Goal: Find specific page/section

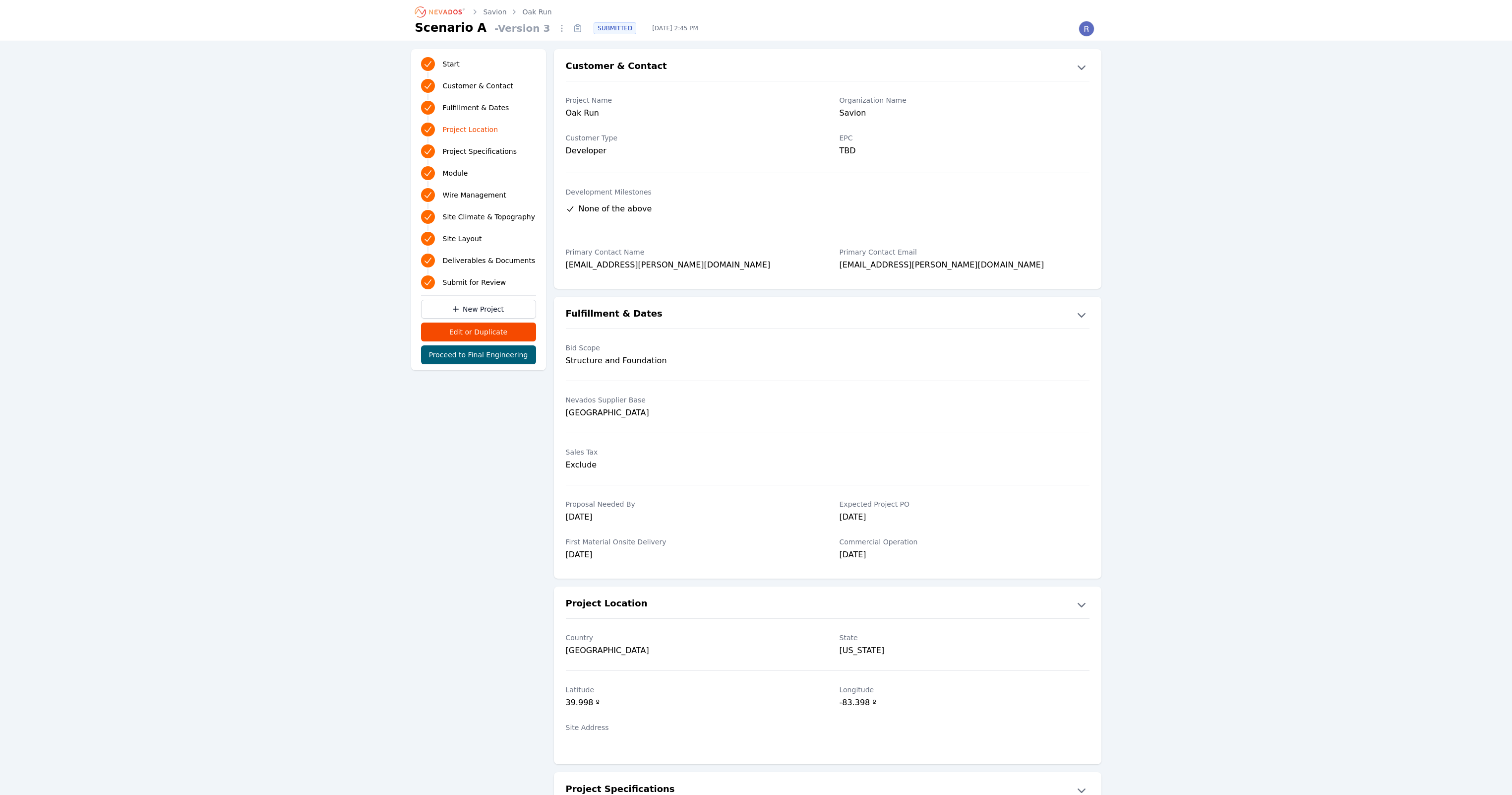
scroll to position [327, 0]
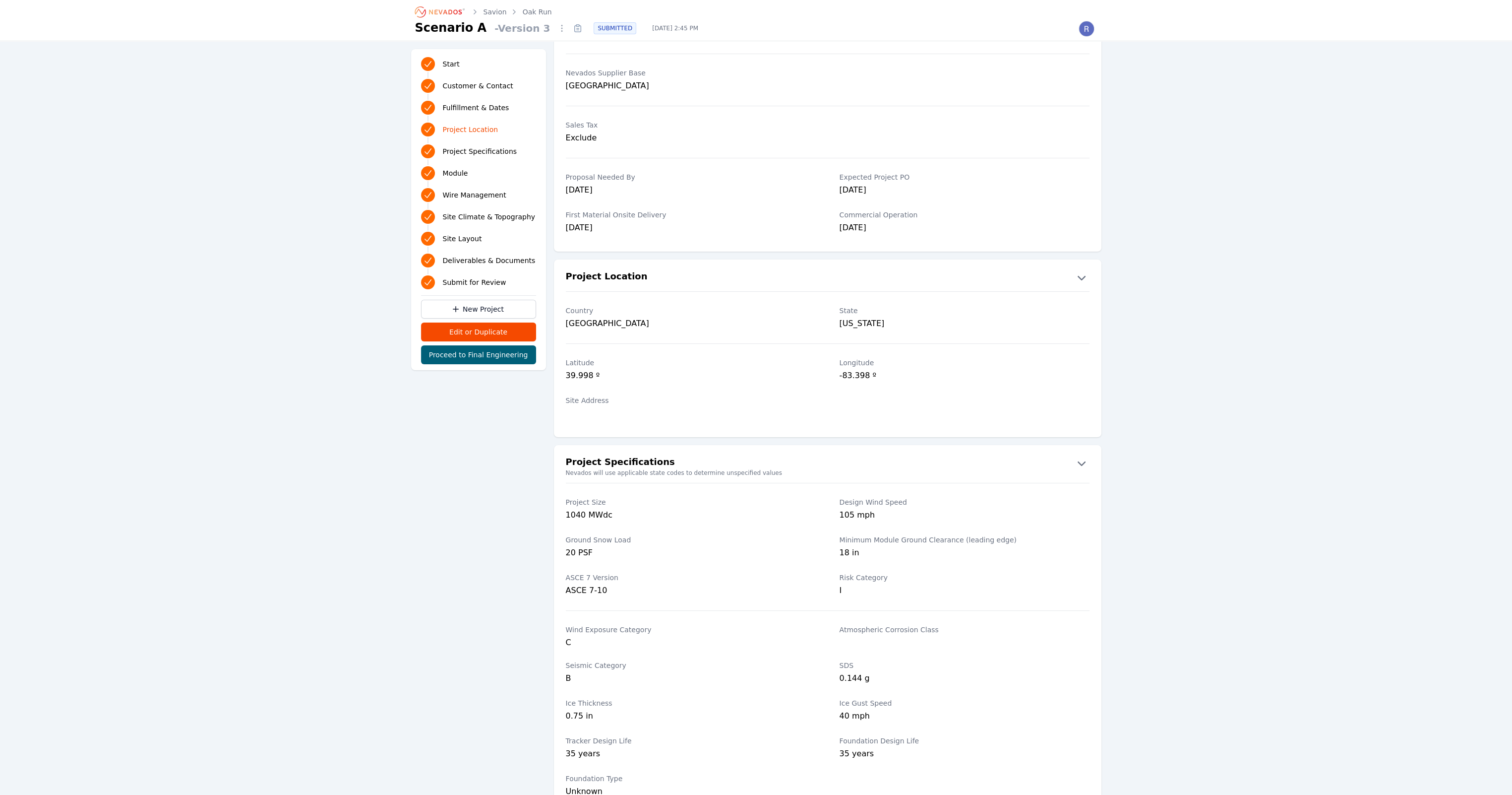
click at [460, 11] on icon "Breadcrumb" at bounding box center [440, 12] width 54 height 16
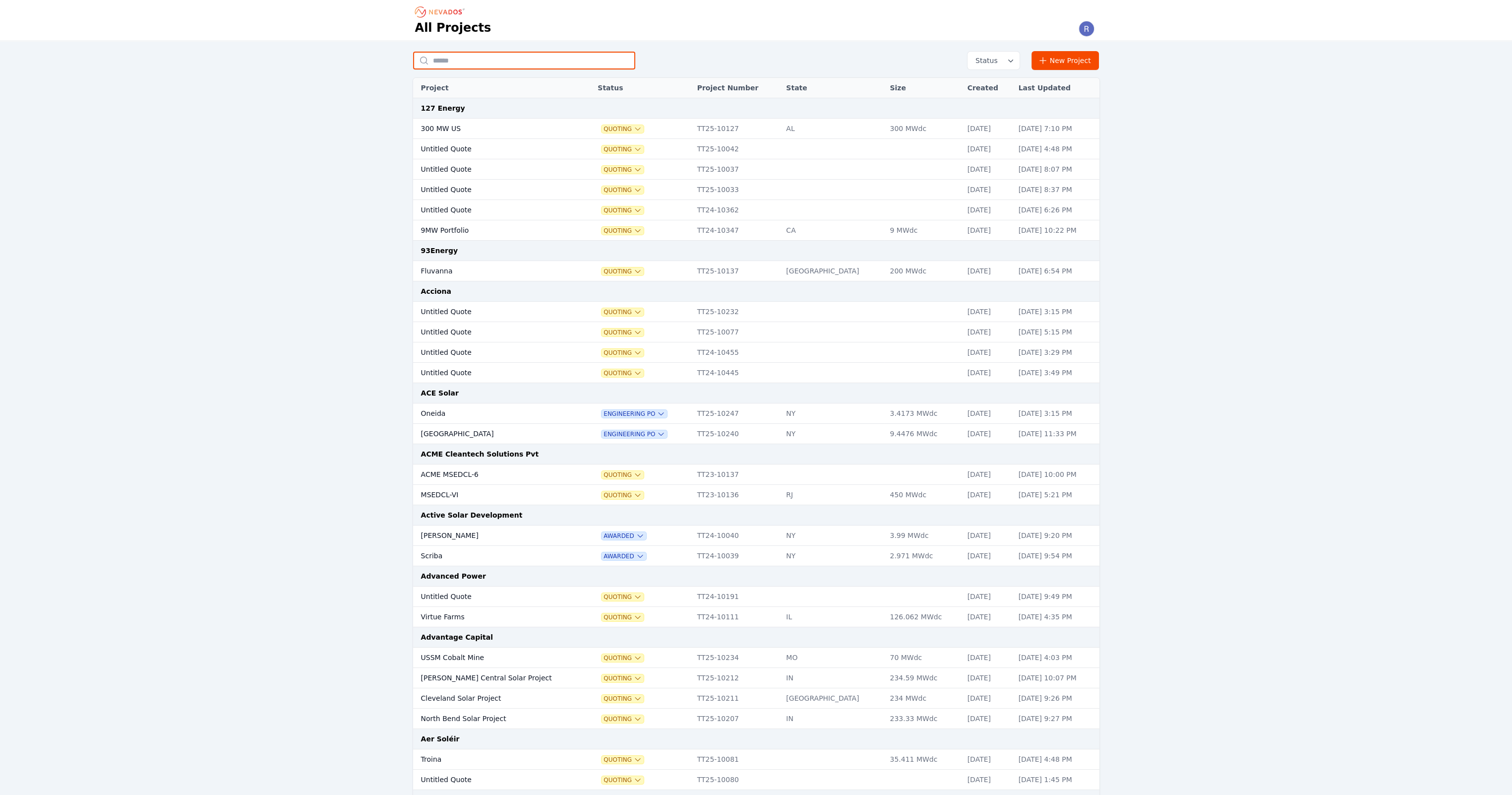
click at [492, 63] on input "text" at bounding box center [524, 60] width 222 height 18
type input "*********"
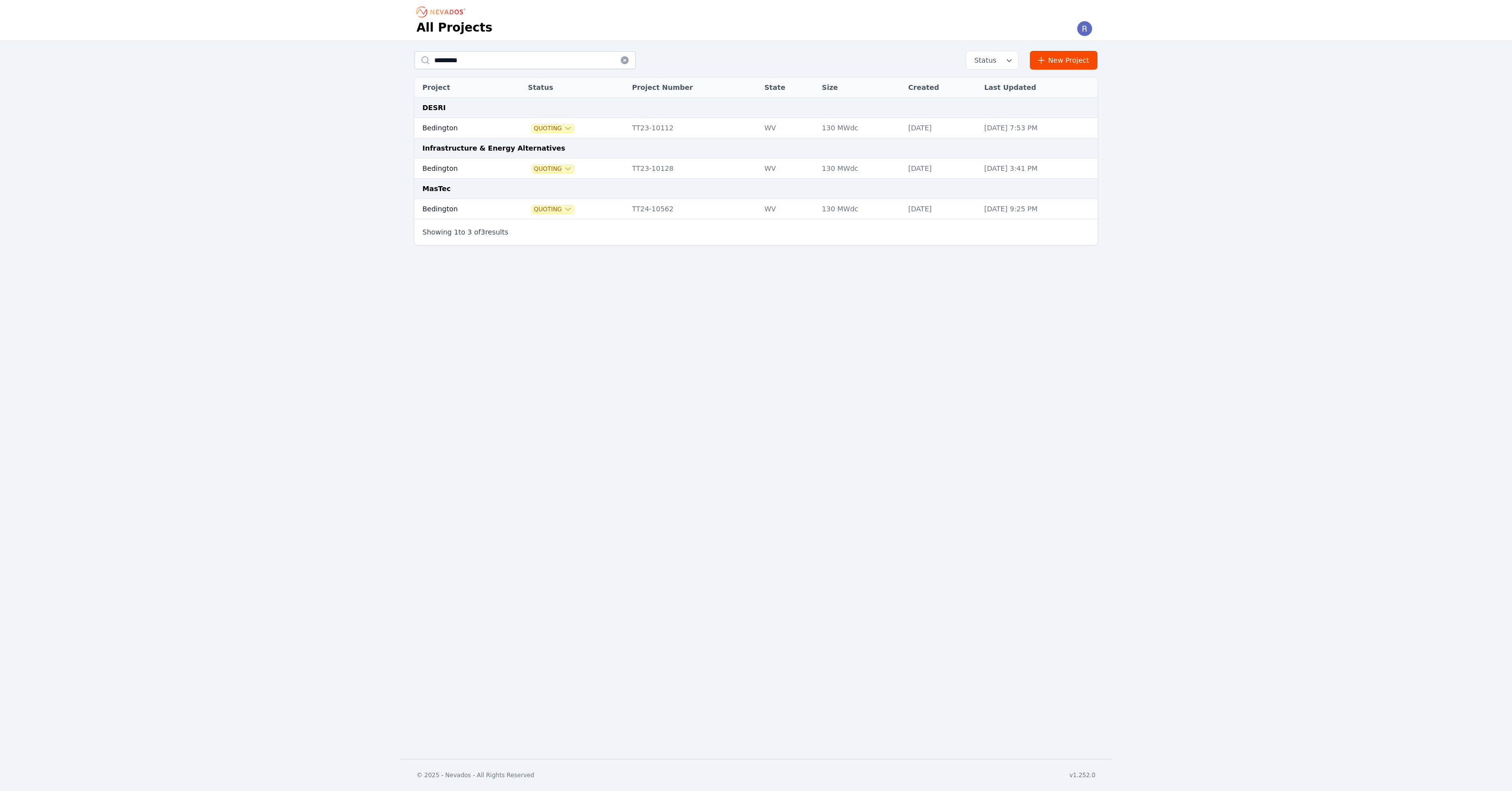
click at [478, 130] on td "Bedington" at bounding box center [459, 128] width 90 height 20
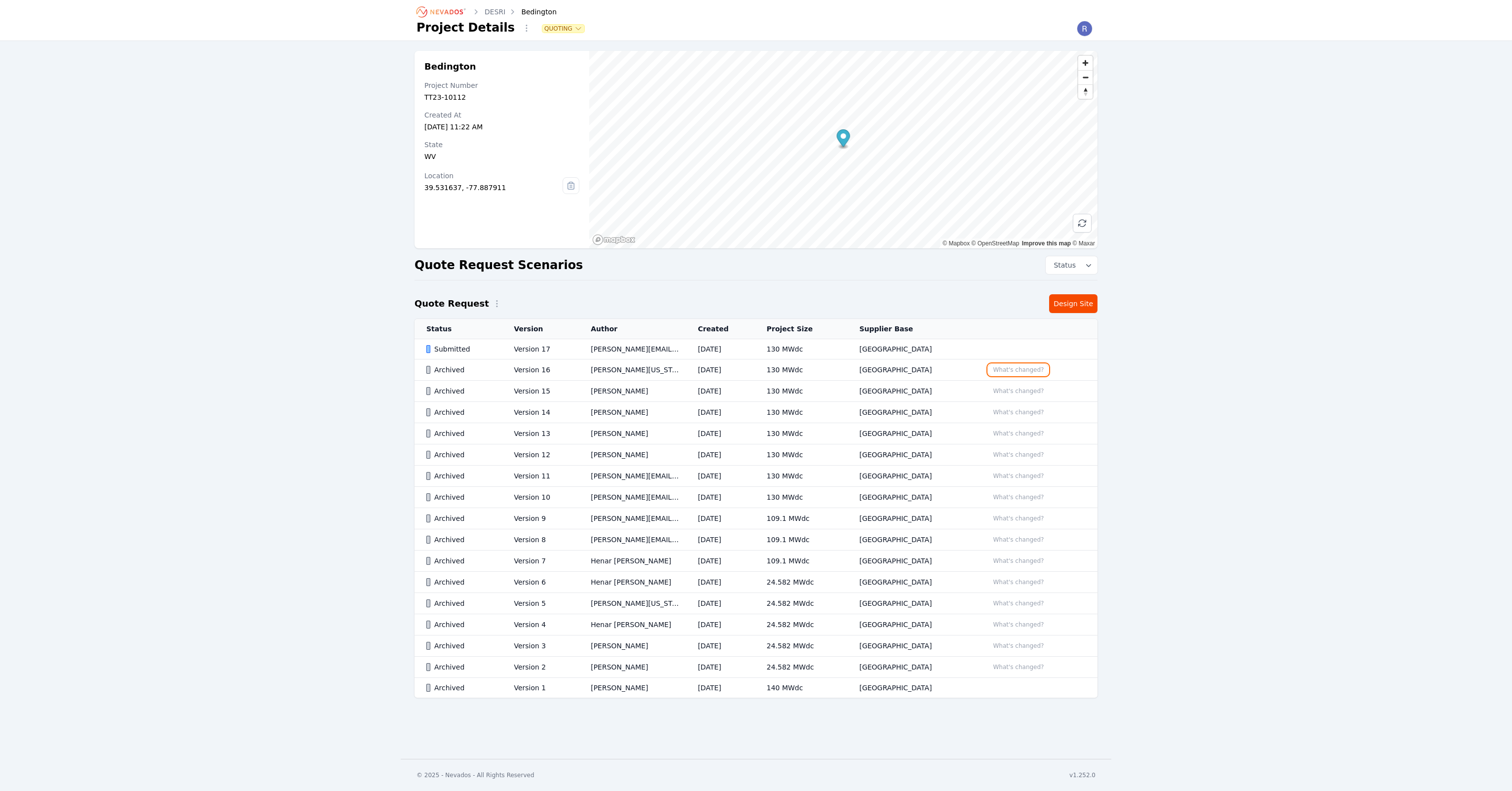
click at [1023, 373] on button "What's changed?" at bounding box center [1018, 369] width 60 height 11
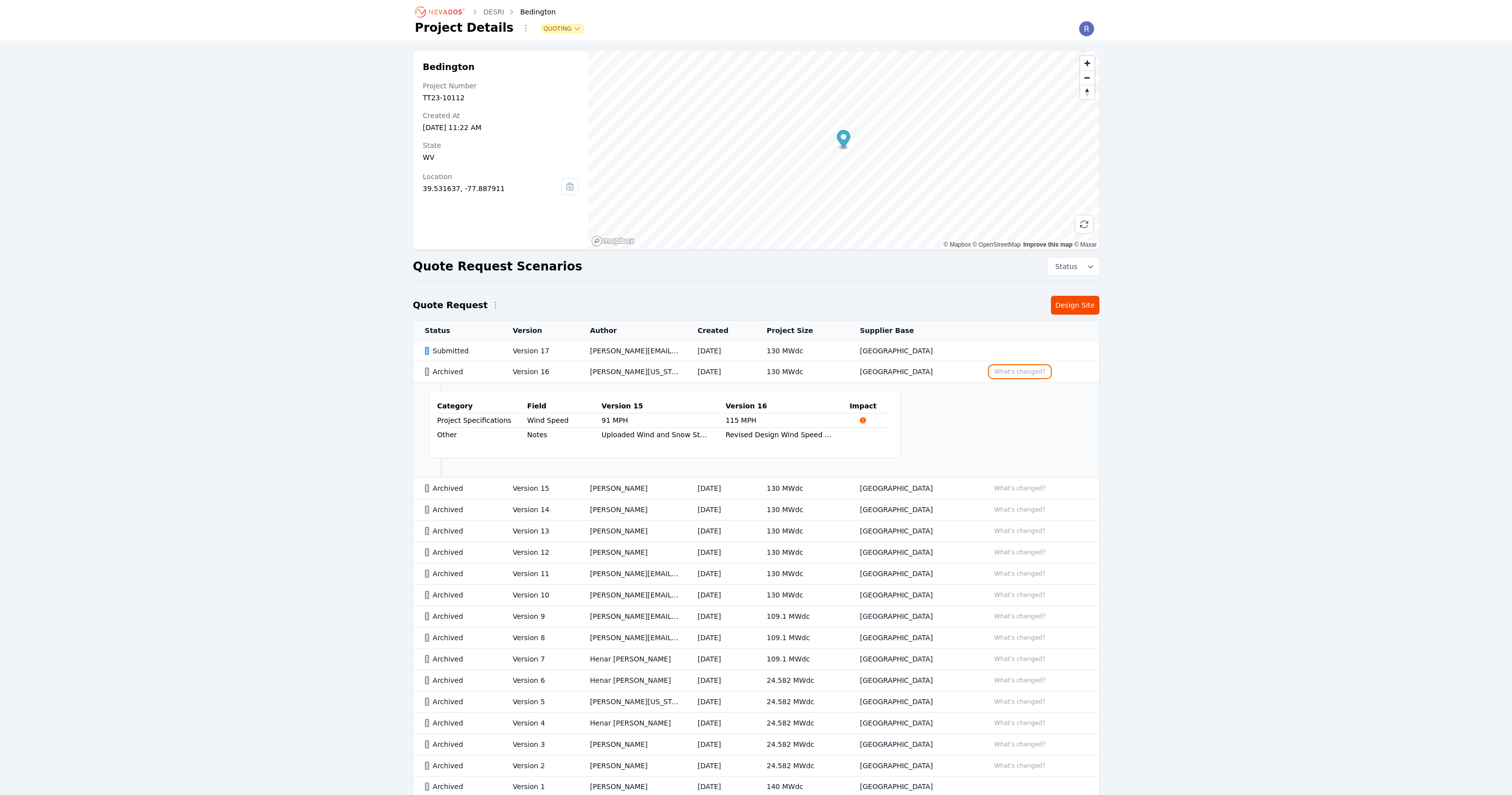
click at [1028, 375] on button "What's changed?" at bounding box center [1020, 371] width 60 height 11
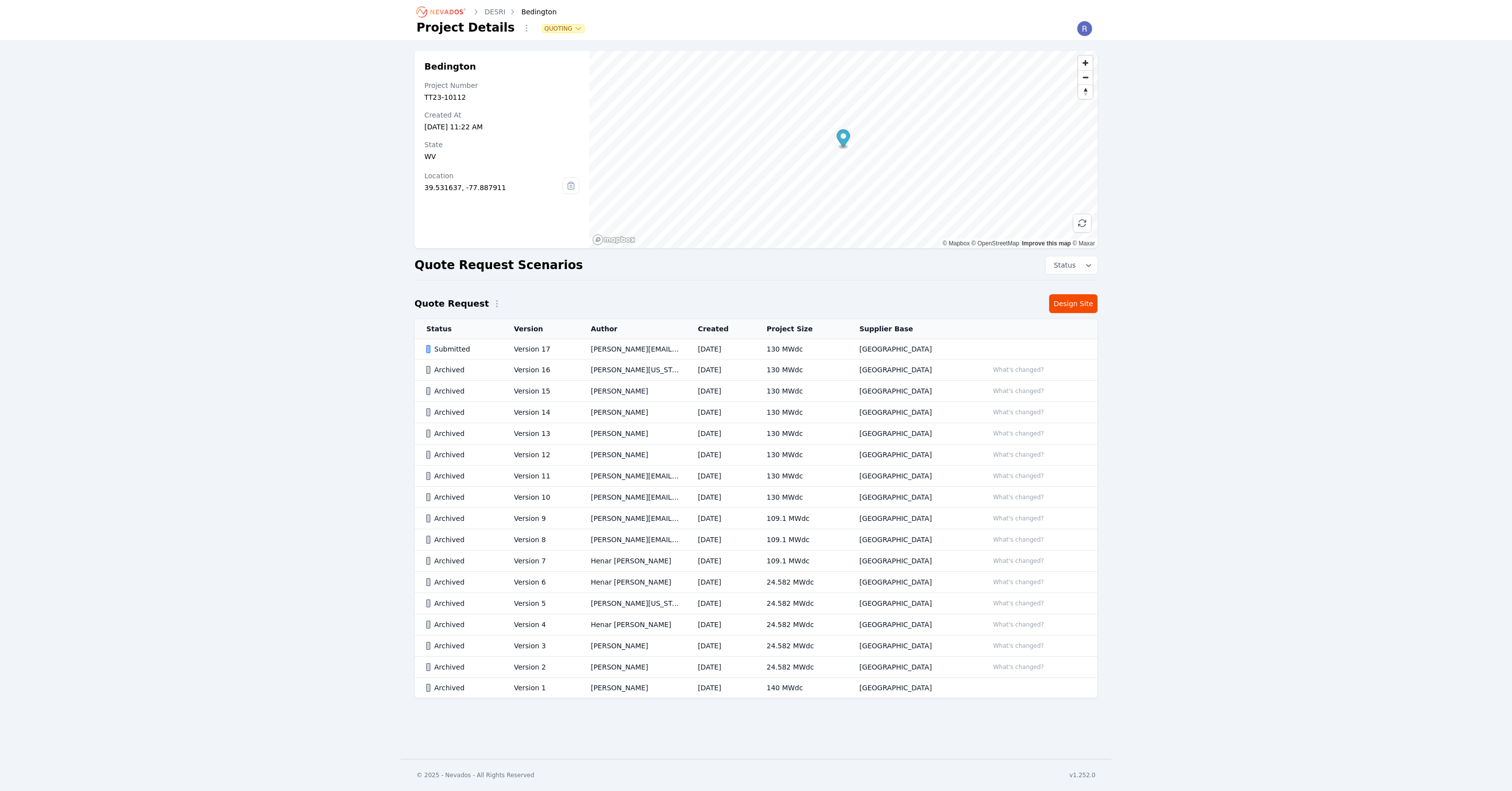
click at [882, 346] on td "[GEOGRAPHIC_DATA]" at bounding box center [912, 349] width 129 height 20
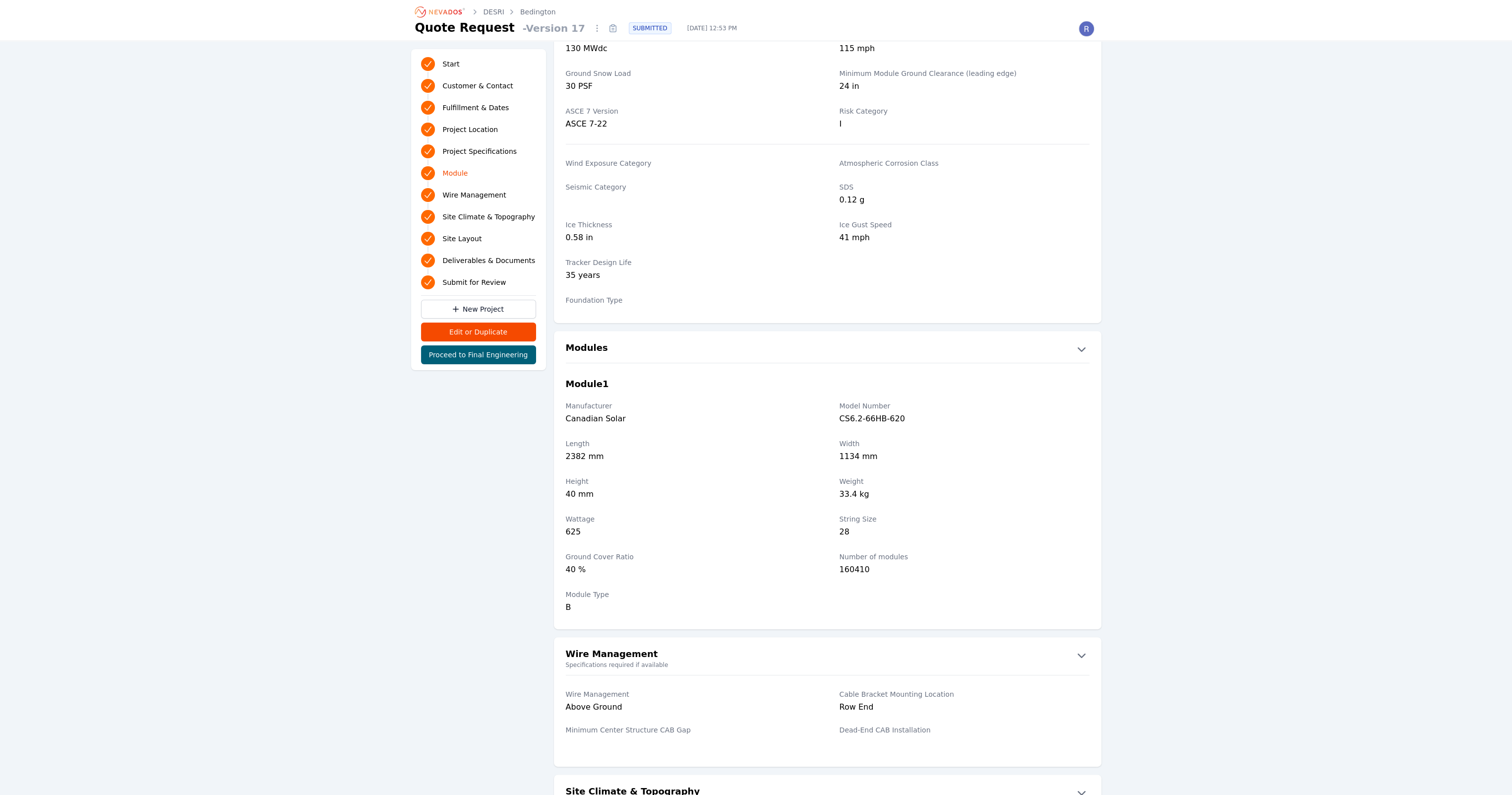
scroll to position [794, 0]
